Goal: Task Accomplishment & Management: Use online tool/utility

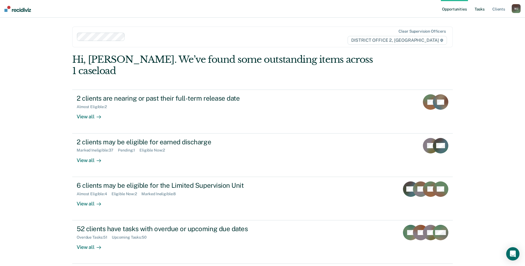
click at [477, 9] on link "Tasks" at bounding box center [479, 9] width 12 height 18
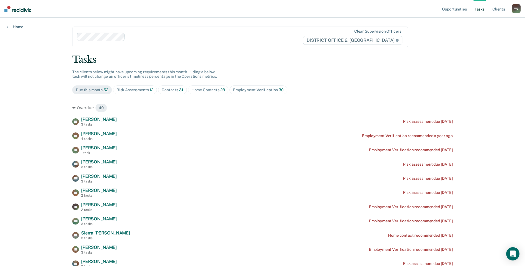
click at [204, 87] on span "Home Contacts 28" at bounding box center [208, 90] width 41 height 9
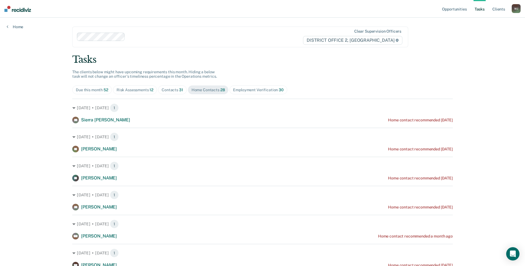
click at [173, 92] on div "Contacts 31" at bounding box center [173, 90] width 22 height 5
click at [147, 92] on div "Risk Assessments 12" at bounding box center [134, 90] width 37 height 5
click at [254, 89] on div "Employment Verification 30" at bounding box center [258, 90] width 50 height 5
click at [188, 89] on span "Home Contacts 28" at bounding box center [208, 90] width 41 height 9
click at [170, 89] on div "Contacts 31" at bounding box center [173, 90] width 22 height 5
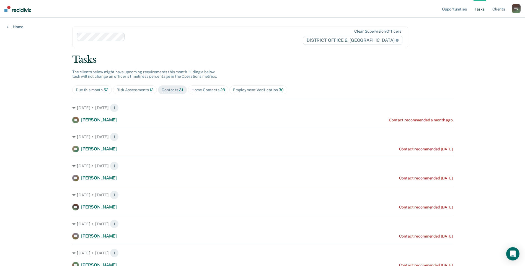
click at [144, 91] on div "Risk Assessments 12" at bounding box center [134, 90] width 37 height 5
click at [102, 92] on span "Due this month 52" at bounding box center [92, 90] width 40 height 9
